Goal: Feedback & Contribution: Submit feedback/report problem

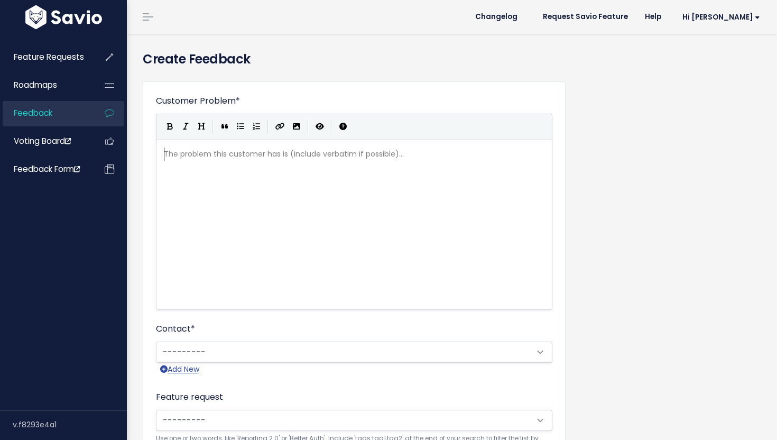
scroll to position [1, 0]
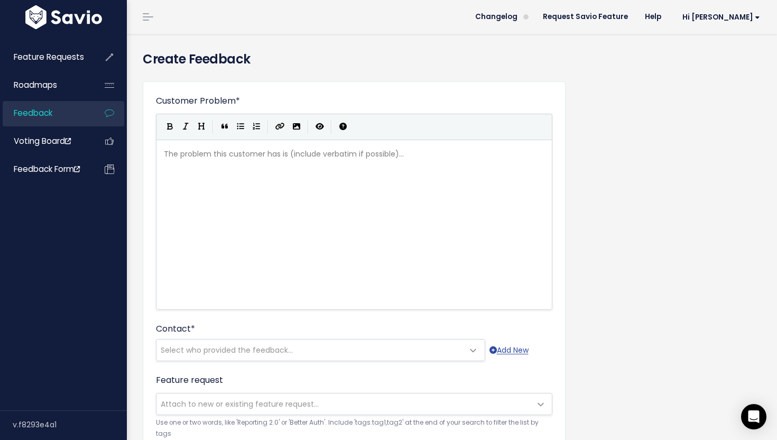
click at [83, 113] on link "Feedback" at bounding box center [45, 113] width 85 height 24
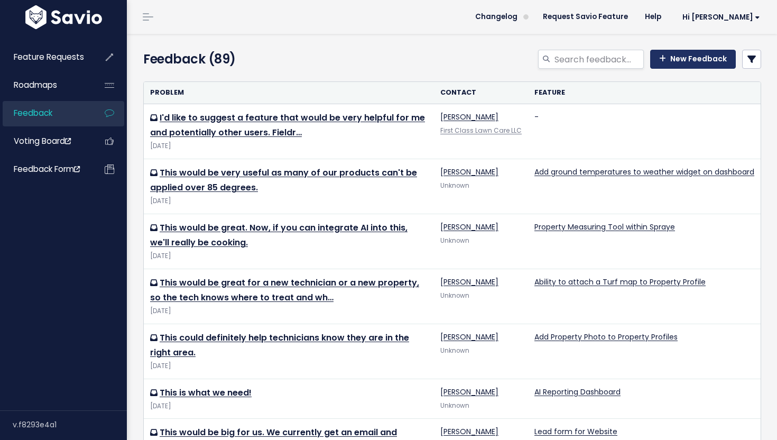
click at [676, 63] on link "New Feedback" at bounding box center [693, 59] width 86 height 19
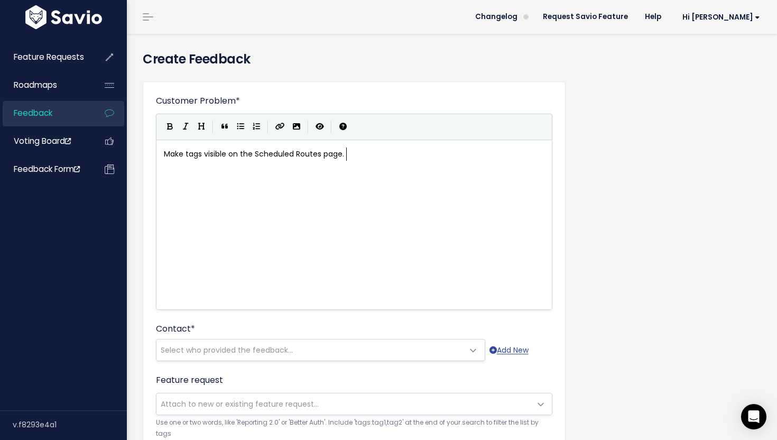
scroll to position [4, 181]
type textarea "Make tags visible on the Scheduled Routes page. Would be"
type textarea "Add ability to search or filter by a tab"
type textarea "go"
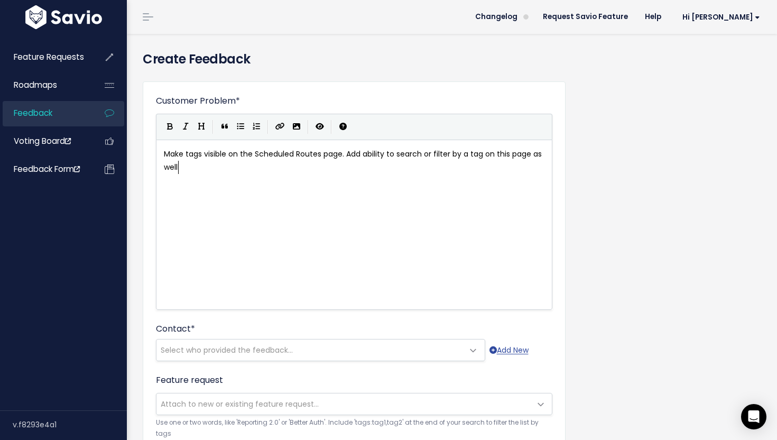
scroll to position [4, 78]
type textarea "on this page as well."
click at [352, 343] on span "Select who provided the feedback..." at bounding box center [309, 349] width 307 height 21
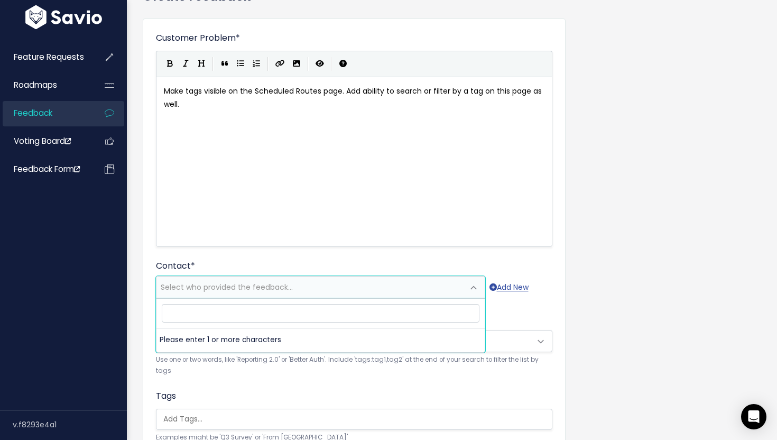
scroll to position [69, 0]
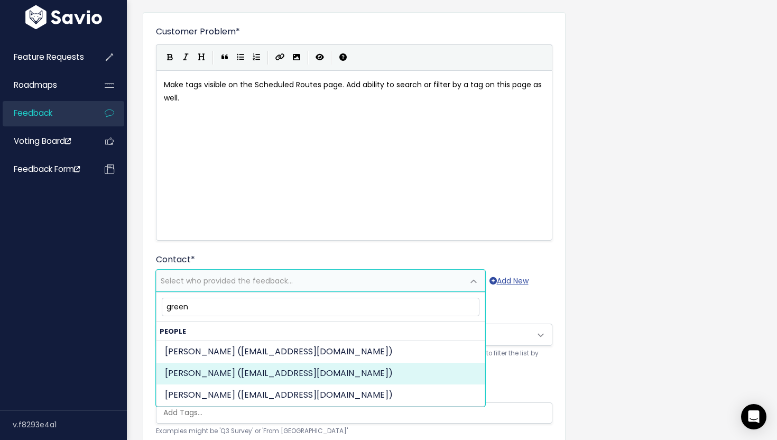
type input "green"
select select "90216575"
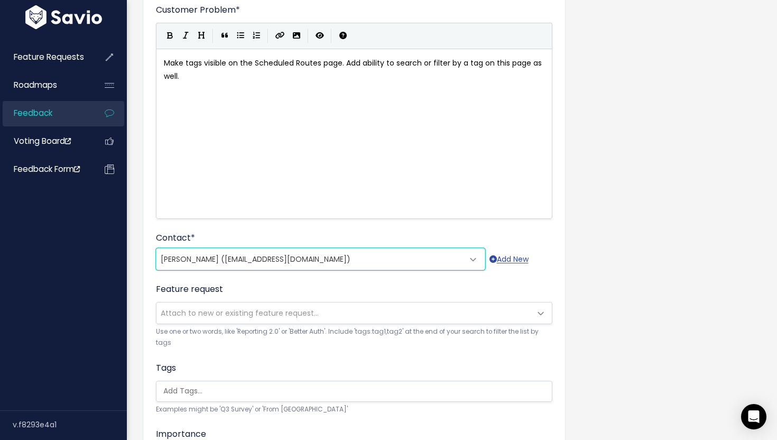
scroll to position [130, 0]
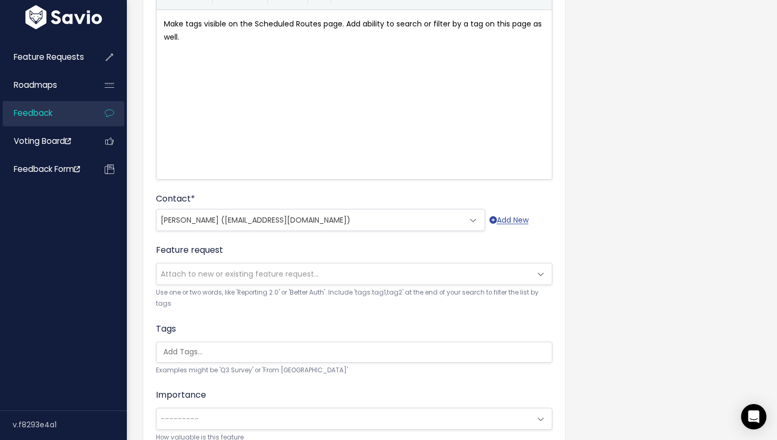
click at [314, 276] on span "Attach to new or existing feature request..." at bounding box center [240, 273] width 158 height 11
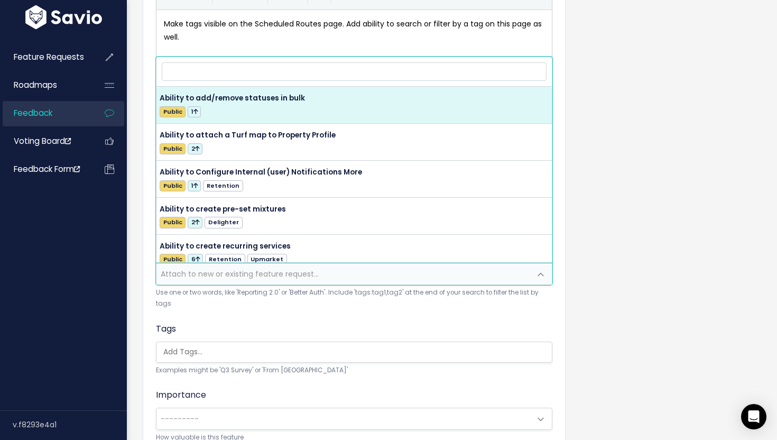
click at [314, 305] on small "Use one or two words, like 'Reporting 2.0' or 'Better Auth'. Include 'tags:tag1…" at bounding box center [354, 298] width 396 height 23
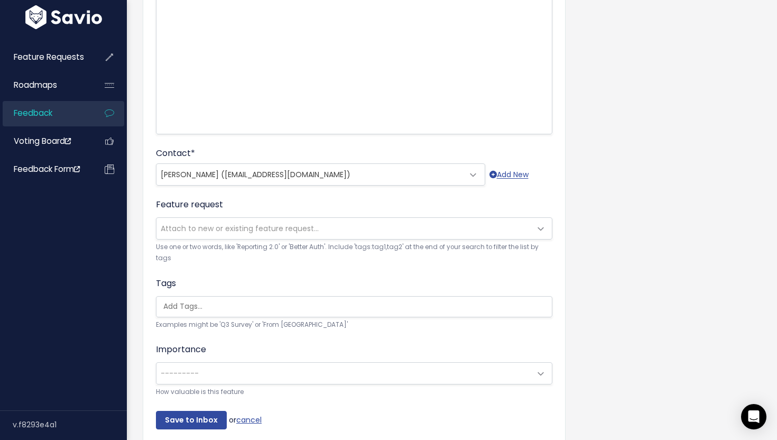
scroll to position [176, 0]
click at [314, 306] on input "search" at bounding box center [356, 305] width 395 height 11
click at [326, 324] on small "Examples might be 'Q3 Survey' or 'From [GEOGRAPHIC_DATA]'" at bounding box center [354, 323] width 396 height 11
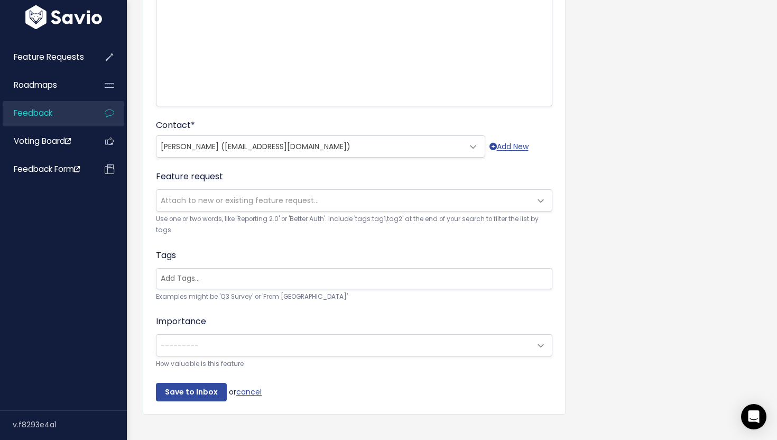
scroll to position [219, 0]
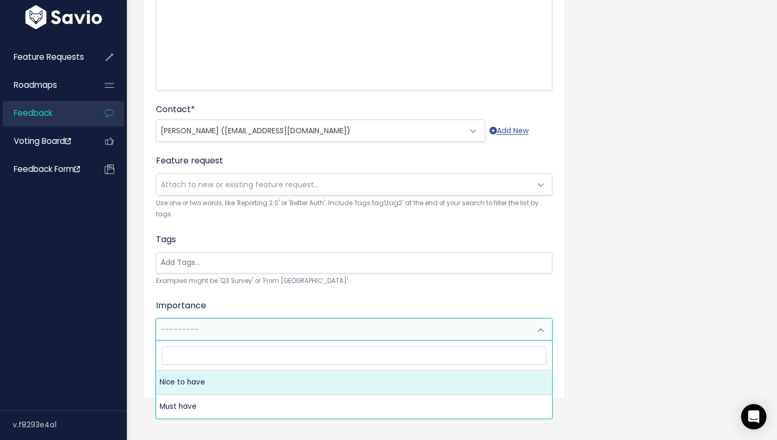
click at [326, 324] on span "---------" at bounding box center [343, 329] width 374 height 21
select select "NICE_TO_HAVE"
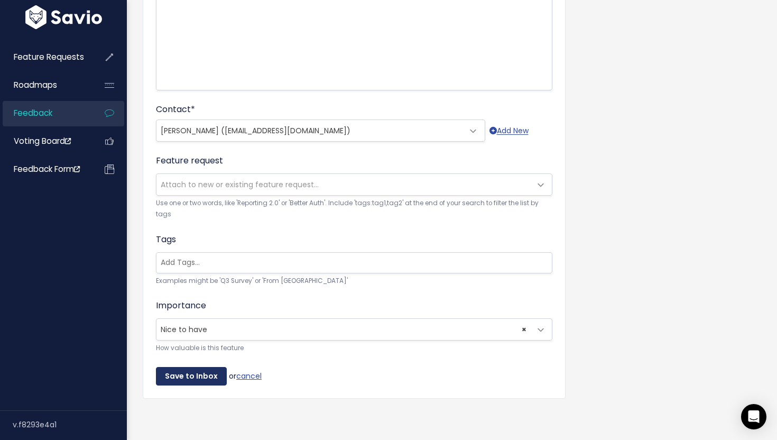
click at [205, 376] on input "Save to Inbox" at bounding box center [191, 376] width 71 height 19
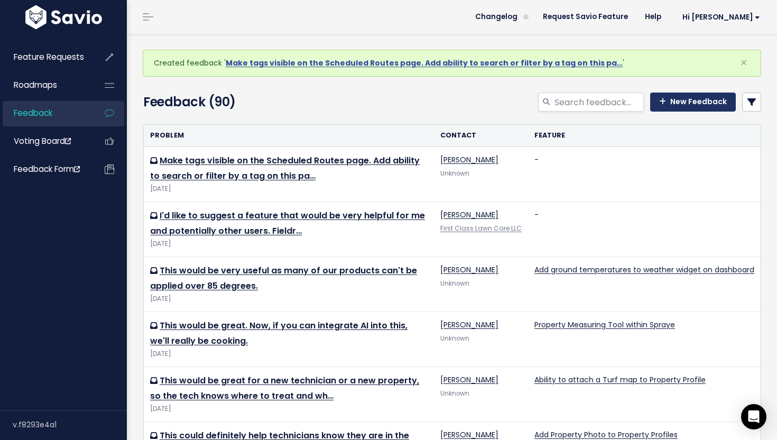
click at [675, 99] on link "New Feedback" at bounding box center [693, 101] width 86 height 19
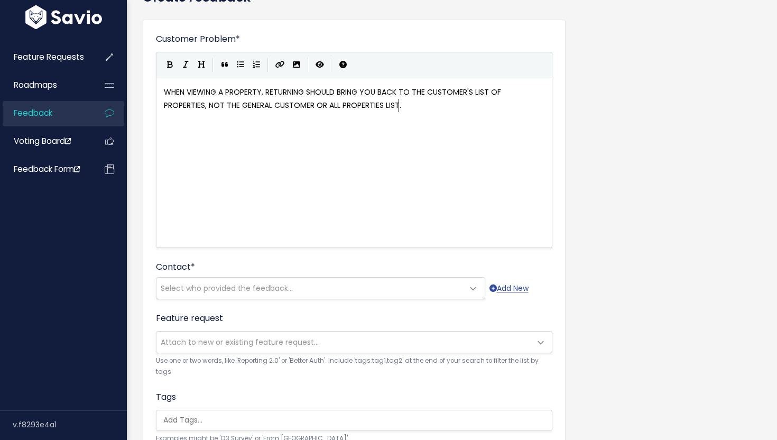
scroll to position [73, 0]
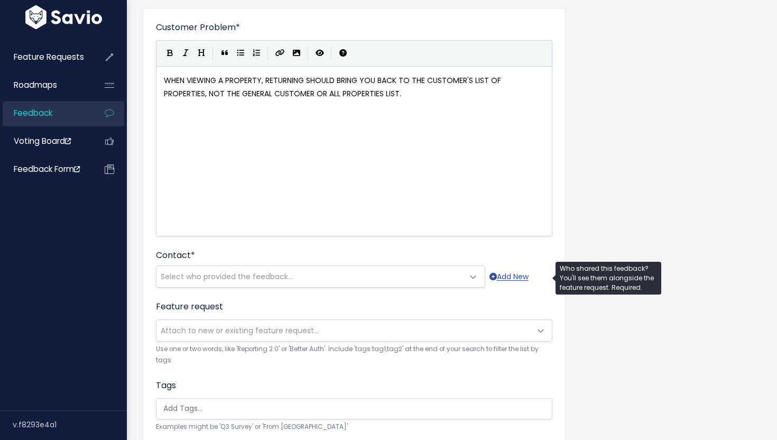
click at [313, 277] on span "Select who provided the feedback..." at bounding box center [309, 276] width 307 height 21
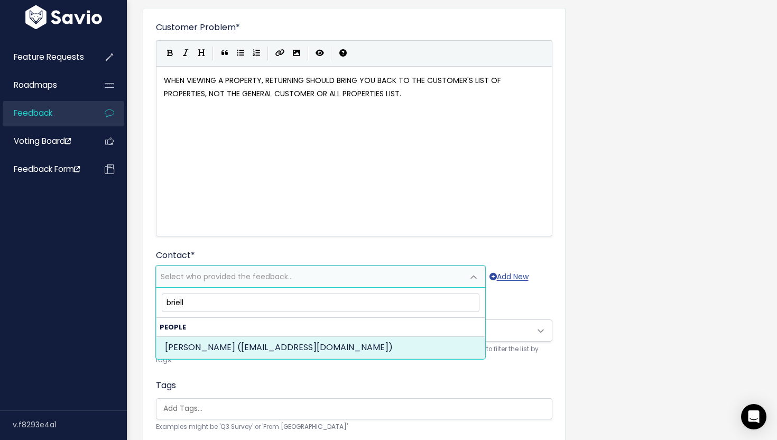
type input "briell"
select select "90216575"
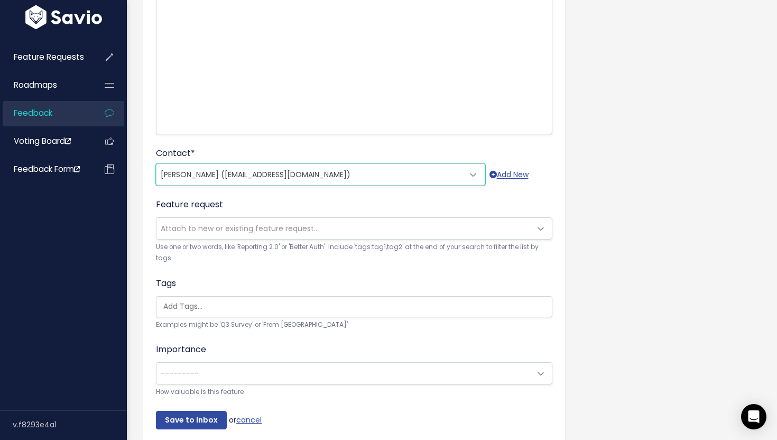
scroll to position [181, 0]
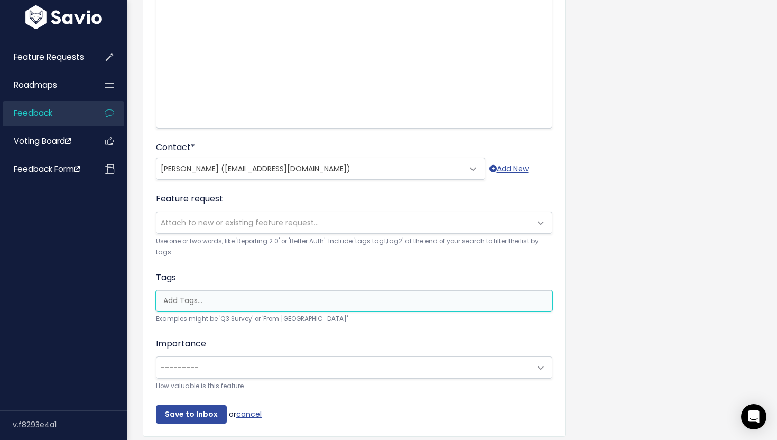
click at [299, 303] on input "search" at bounding box center [356, 300] width 395 height 11
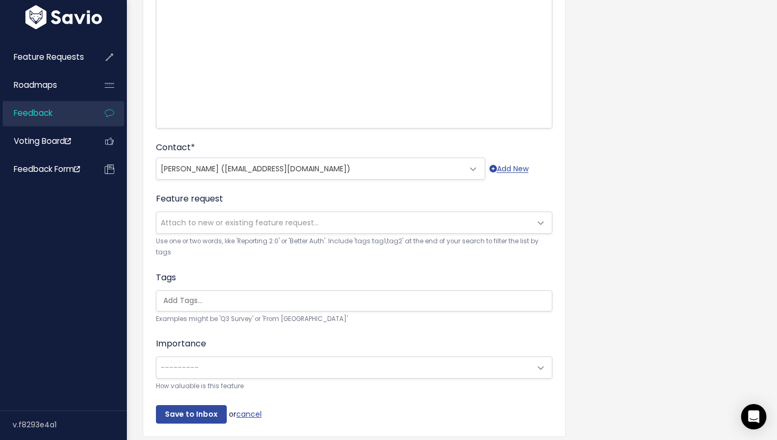
scroll to position [0, 3]
click at [301, 334] on form "Customer Problem * WHEN VIEWING A PROPERTY, RETURNING SHOULD BRING YOU BACK TO …" at bounding box center [354, 168] width 396 height 510
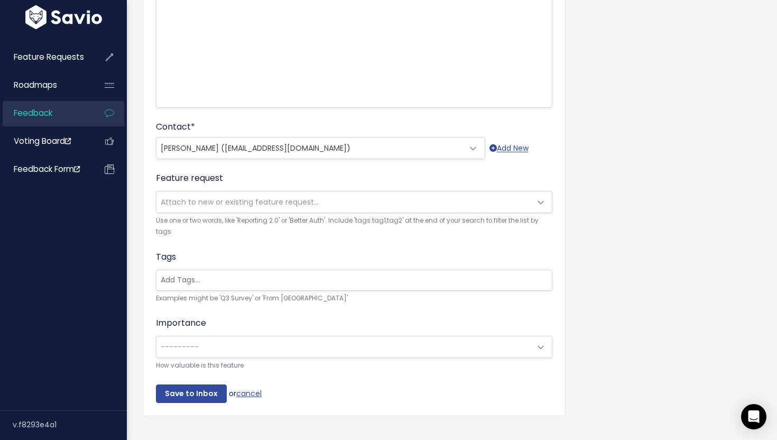
scroll to position [219, 0]
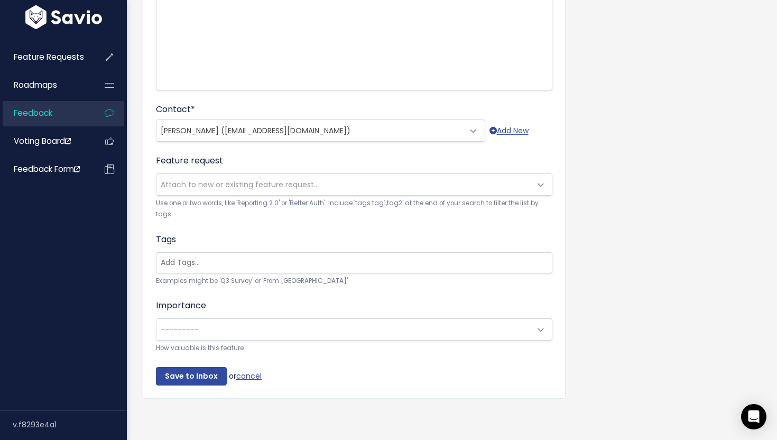
click at [303, 317] on div "Importance --------- Nice to have Must have --------- How valuable is this feat…" at bounding box center [354, 326] width 396 height 54
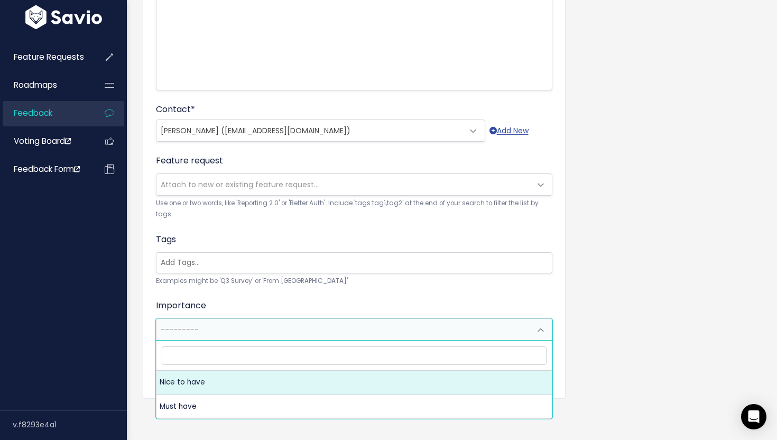
click at [303, 327] on span "---------" at bounding box center [343, 329] width 374 height 21
select select "NICE_TO_HAVE"
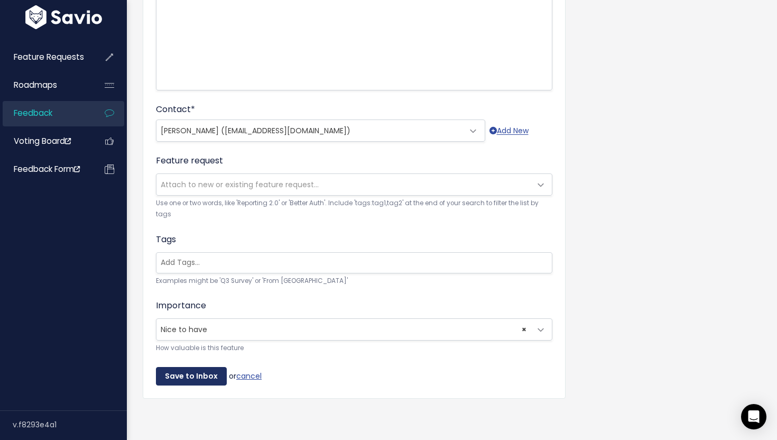
click at [206, 375] on input "Save to Inbox" at bounding box center [191, 376] width 71 height 19
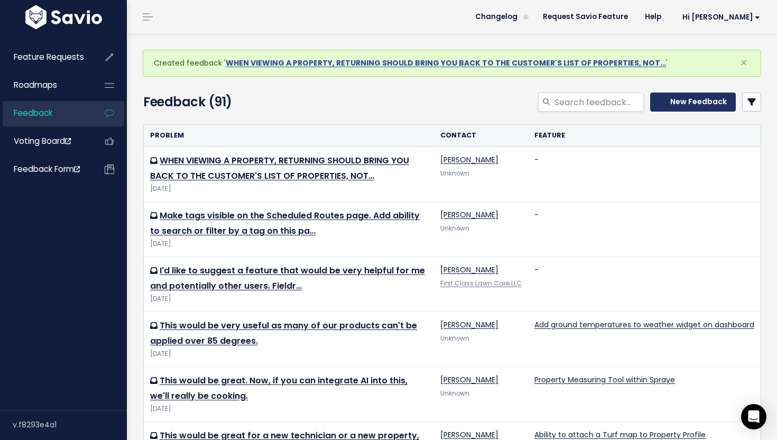
click at [666, 100] on icon at bounding box center [662, 101] width 7 height 7
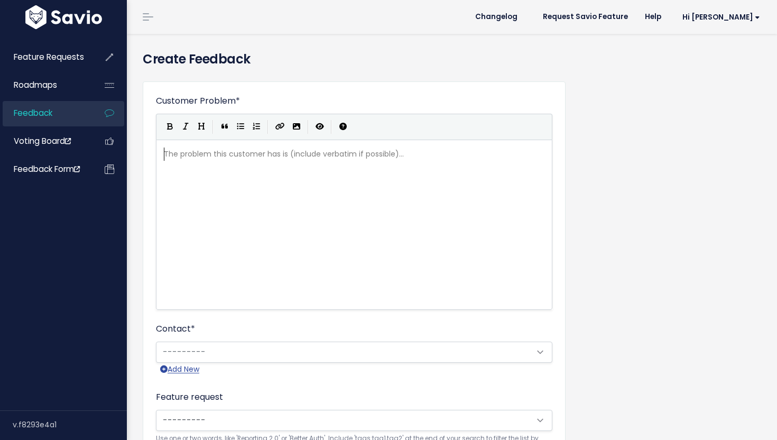
scroll to position [1, 0]
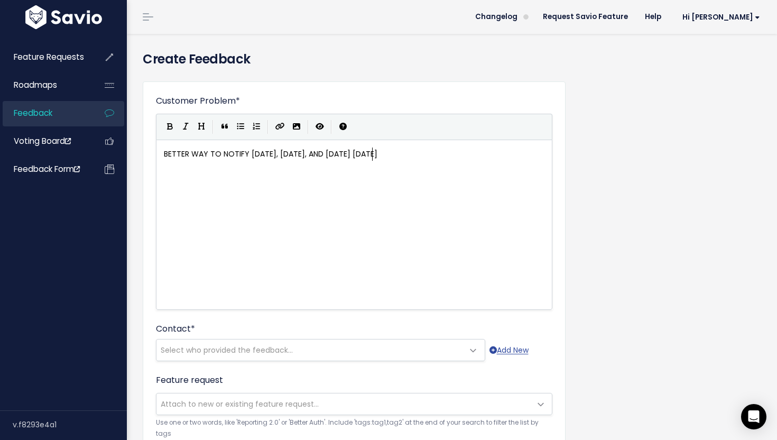
click at [374, 154] on span "BETTER WAY TO NOTIFY [DATE], [DATE], AND [DATE] [DATE]" at bounding box center [270, 153] width 213 height 11
type textarea "w"
type textarea "WHEN SCHEDULING"
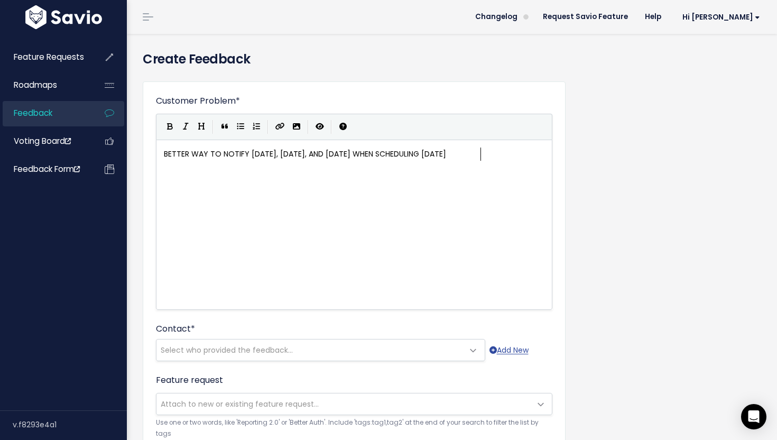
click at [482, 147] on pre "BETTER WAY TO NOTIFY [DATE], [DATE], AND [DATE] WHEN SCHEDULING [DATE]" at bounding box center [354, 153] width 385 height 13
type textarea "."
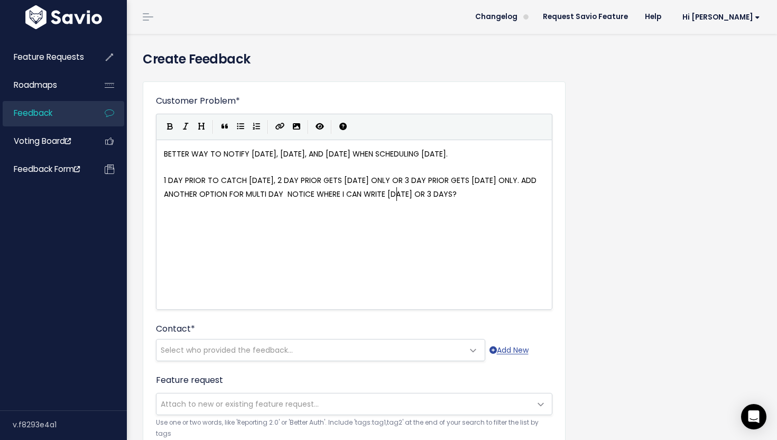
click at [395, 193] on span "1 DAY PRIOR TO CATCH [DATE], 2 DAY PRIOR GETS [DATE] ONLY OR 3 DAY PRIOR GETS […" at bounding box center [351, 187] width 375 height 24
type textarea "1 DAY PRIOR TO CATCH [DATE], 2 DAY PRIOR GETS [DATE] ONLY OR 3 DAY PRIOR GETS […"
type textarea "FOR MULTI DAY NOTICE WHERE I CAN WRITE [DATE] OR 3 DAYS?"
type textarea "ADD ANOTHER OPTION FOR MULTI DAY NOTICE WHERE I CAN WRITE [DATE] OR 3 DAYS?"
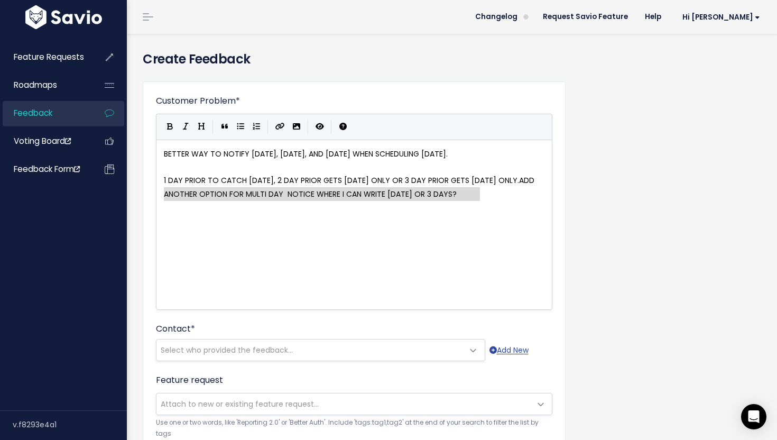
drag, startPoint x: 479, startPoint y: 193, endPoint x: 162, endPoint y: 197, distance: 317.1
click at [173, 126] on button "Bold" at bounding box center [170, 127] width 16 height 16
click at [309, 256] on div "x BETTER WAY TO NOTIFY [DATE], [DATE], AND [DATE] WHEN SCHEDULING [DATE]. ​ 1 D…" at bounding box center [367, 237] width 411 height 185
click at [497, 196] on span "ADD ANOTHER OPTION FOR MULTI DAY NOTICE WHERE I CAN WRITE [DATE] OR 3 DAYS?" at bounding box center [354, 187] width 381 height 24
type textarea "\"
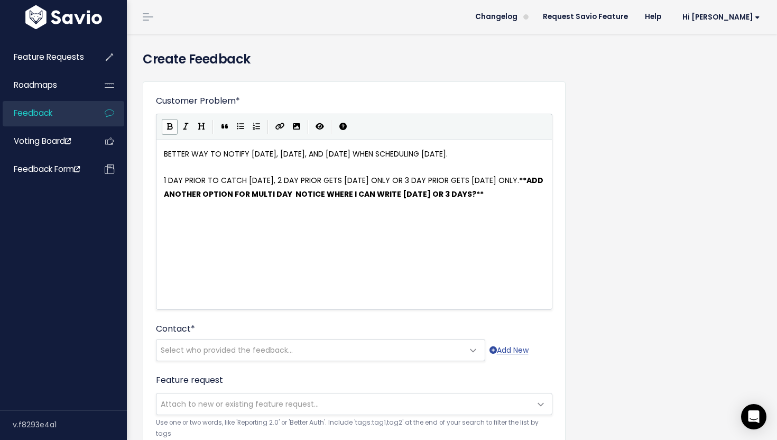
scroll to position [4, 4]
click at [546, 222] on div "x BETTER WAY TO NOTIFY [DATE], [DATE], AND [DATE] WHEN SCHEDULING [DATE]. ​ 1 D…" at bounding box center [367, 237] width 411 height 185
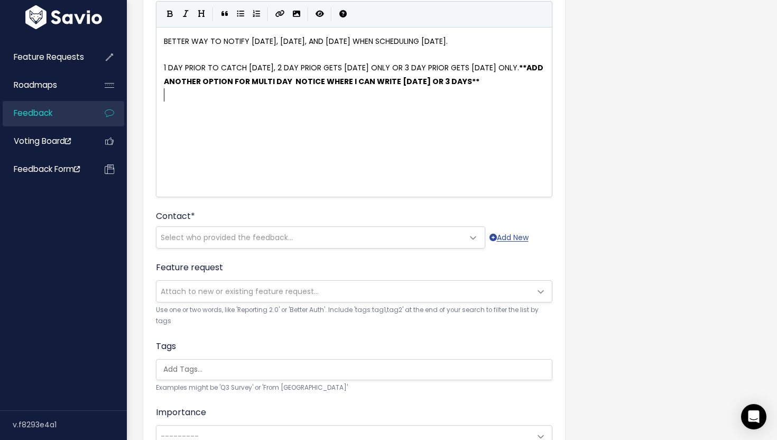
scroll to position [122, 0]
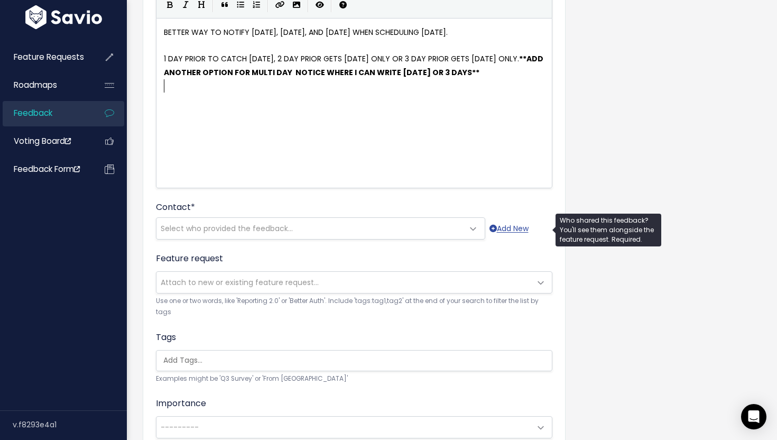
click at [442, 232] on span "Select who provided the feedback..." at bounding box center [309, 228] width 307 height 21
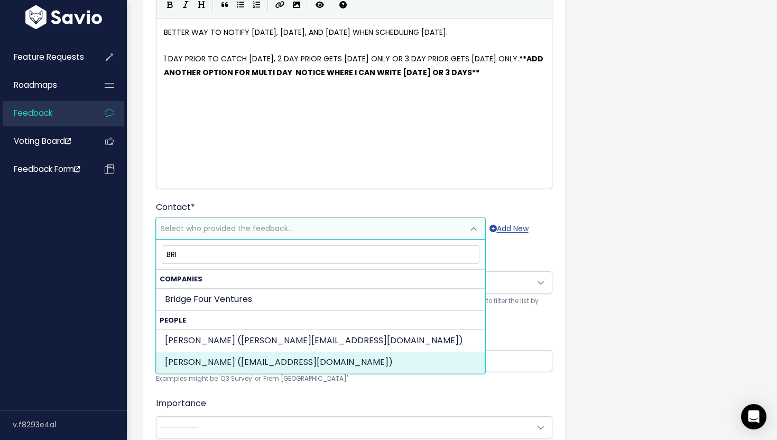
type input "BRI"
select select "90216575"
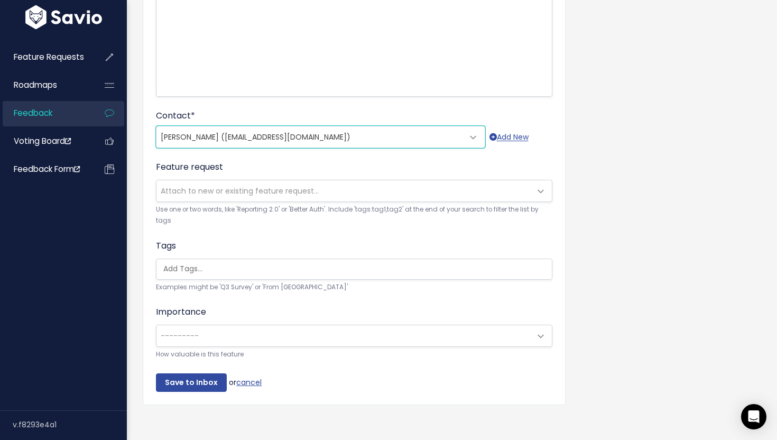
scroll to position [219, 0]
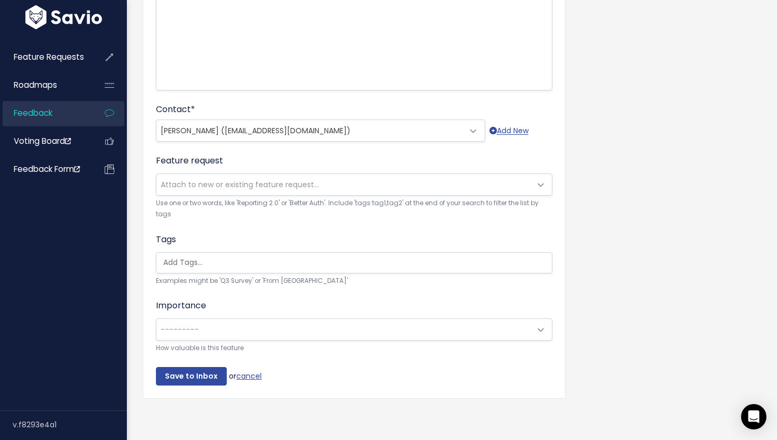
click at [346, 323] on span "---------" at bounding box center [343, 329] width 374 height 21
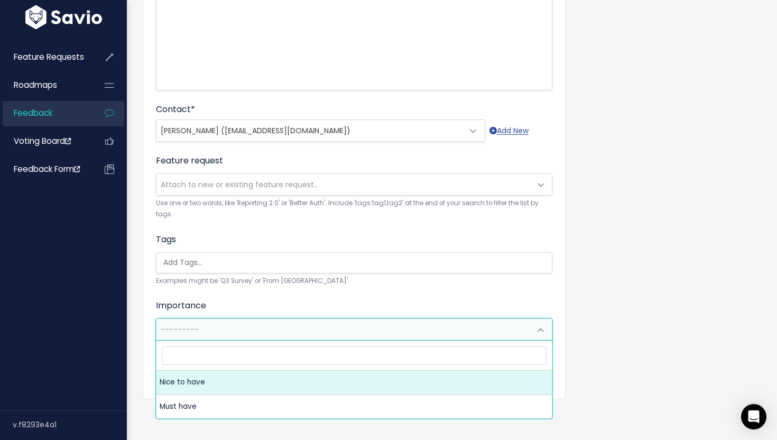
select select "NICE_TO_HAVE"
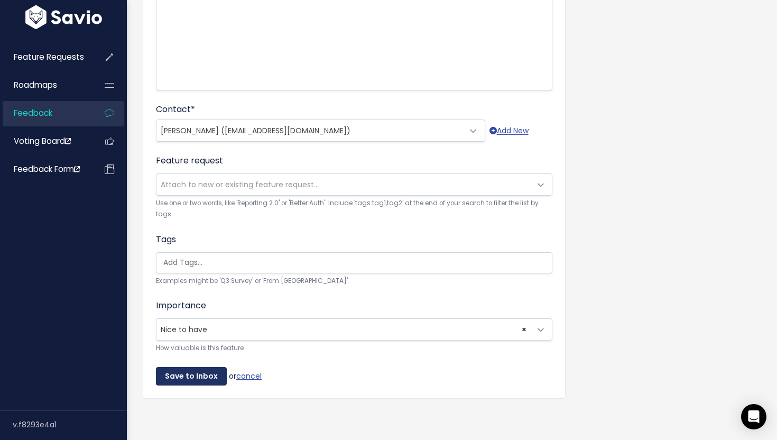
click at [197, 377] on input "Save to Inbox" at bounding box center [191, 376] width 71 height 19
